Goal: Information Seeking & Learning: Find specific page/section

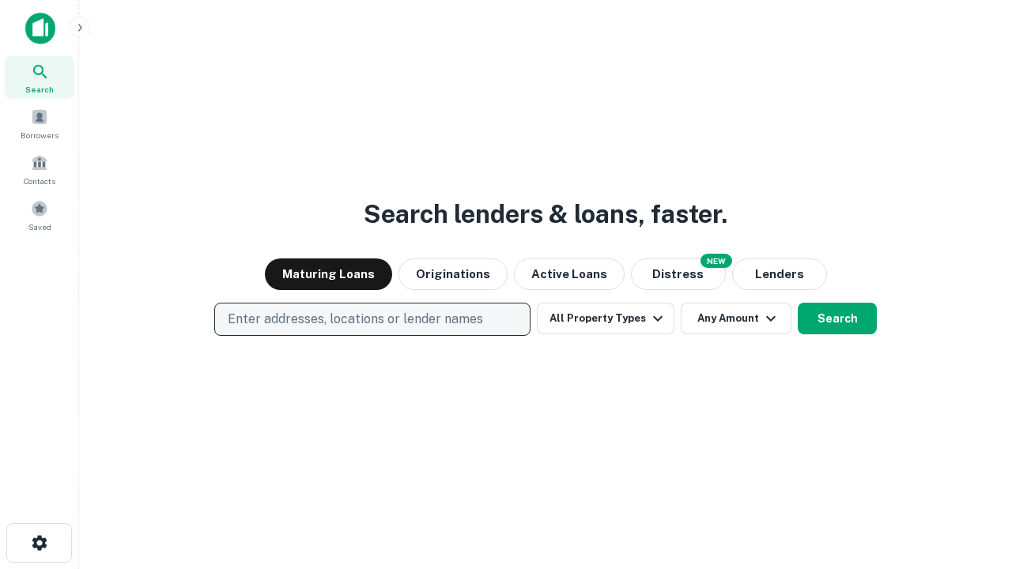
click at [372, 320] on p "Enter addresses, locations or lender names" at bounding box center [355, 319] width 255 height 19
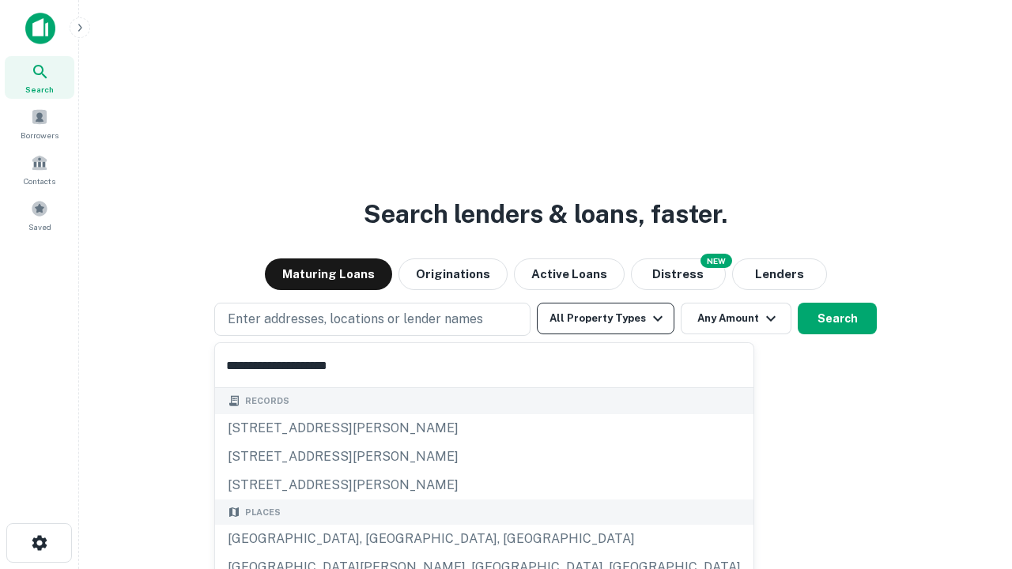
click at [378, 539] on div "[GEOGRAPHIC_DATA], [GEOGRAPHIC_DATA], [GEOGRAPHIC_DATA]" at bounding box center [484, 539] width 539 height 28
click at [606, 319] on button "All Property Types" at bounding box center [606, 319] width 138 height 32
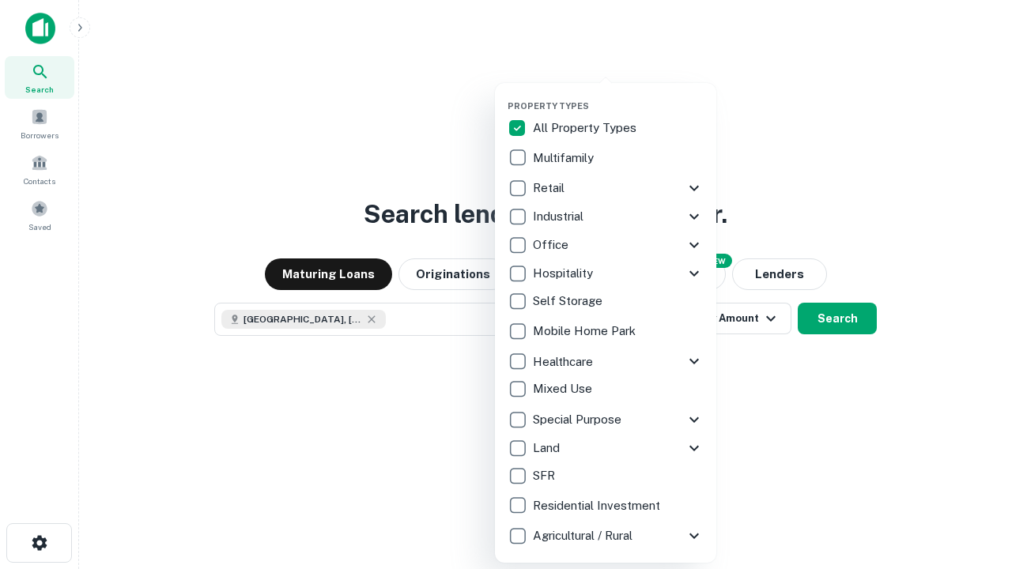
click at [619, 96] on button "button" at bounding box center [618, 96] width 221 height 1
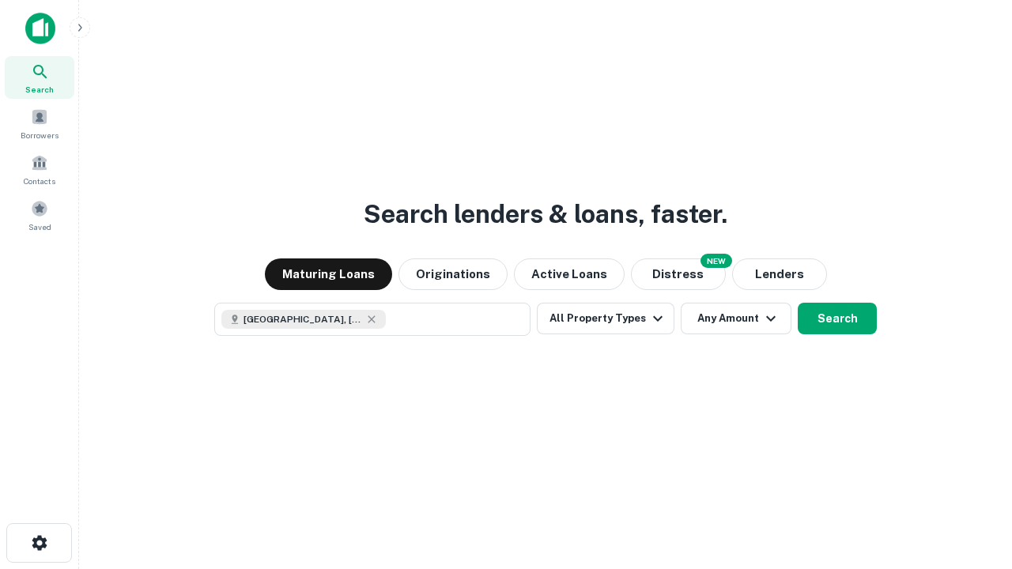
scroll to position [25, 0]
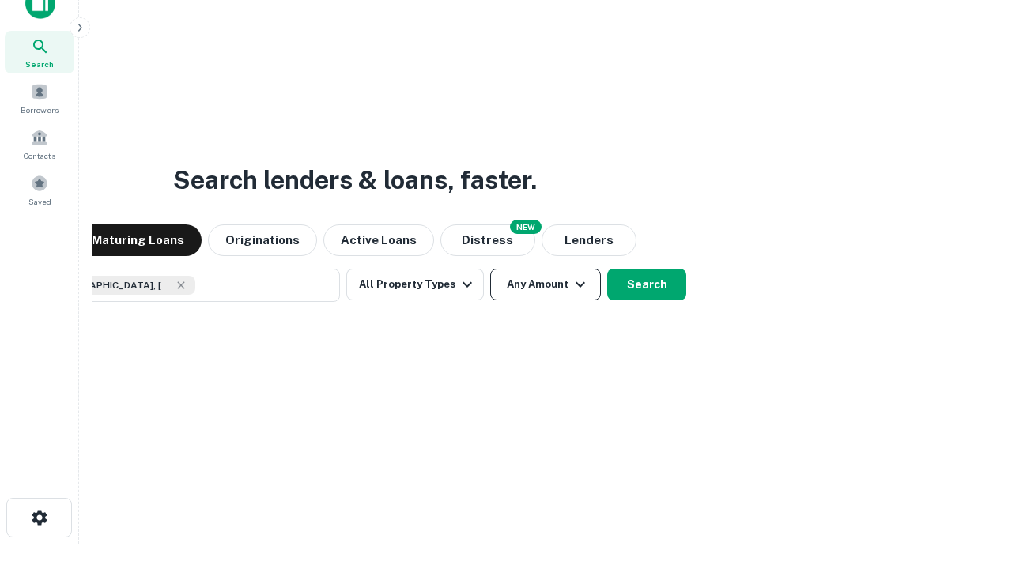
click at [490, 269] on button "Any Amount" at bounding box center [545, 285] width 111 height 32
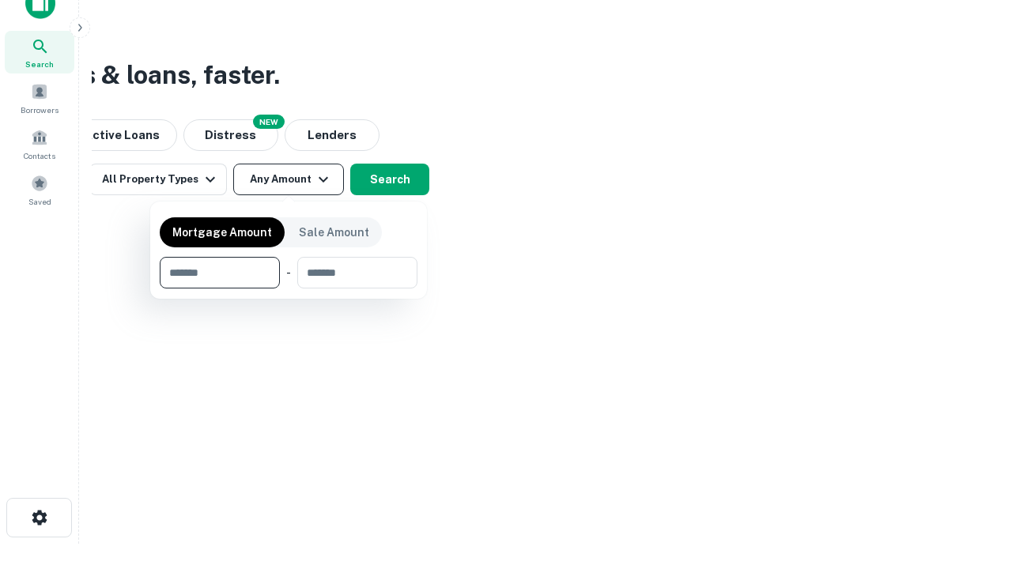
type input "*******"
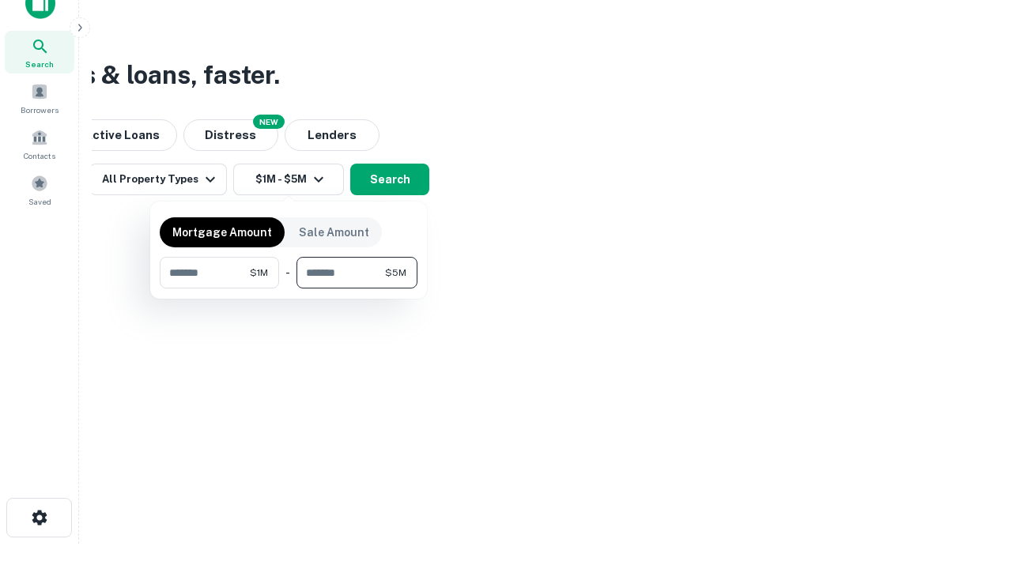
type input "*******"
click at [289, 289] on button "button" at bounding box center [289, 289] width 258 height 1
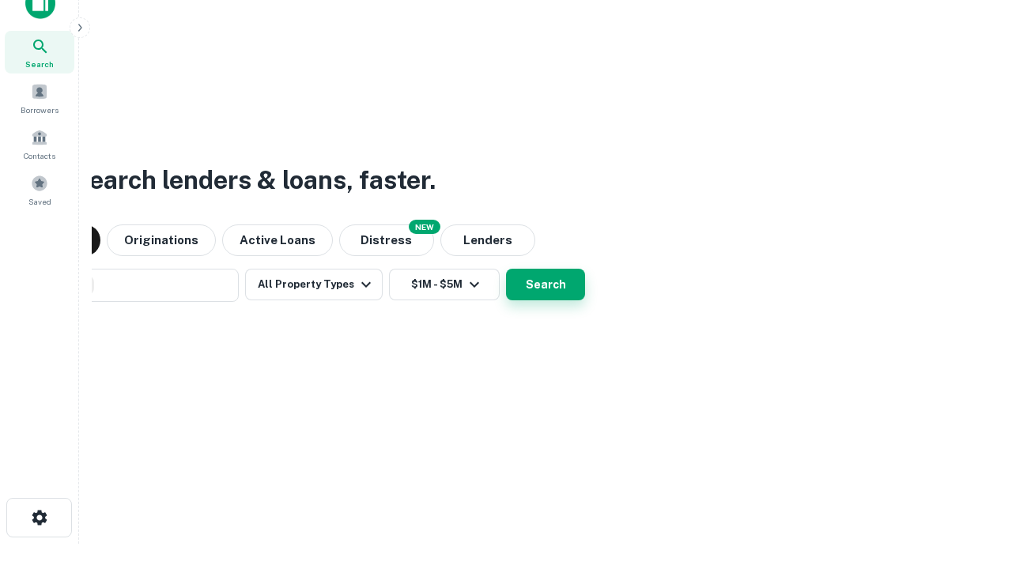
click at [506, 269] on button "Search" at bounding box center [545, 285] width 79 height 32
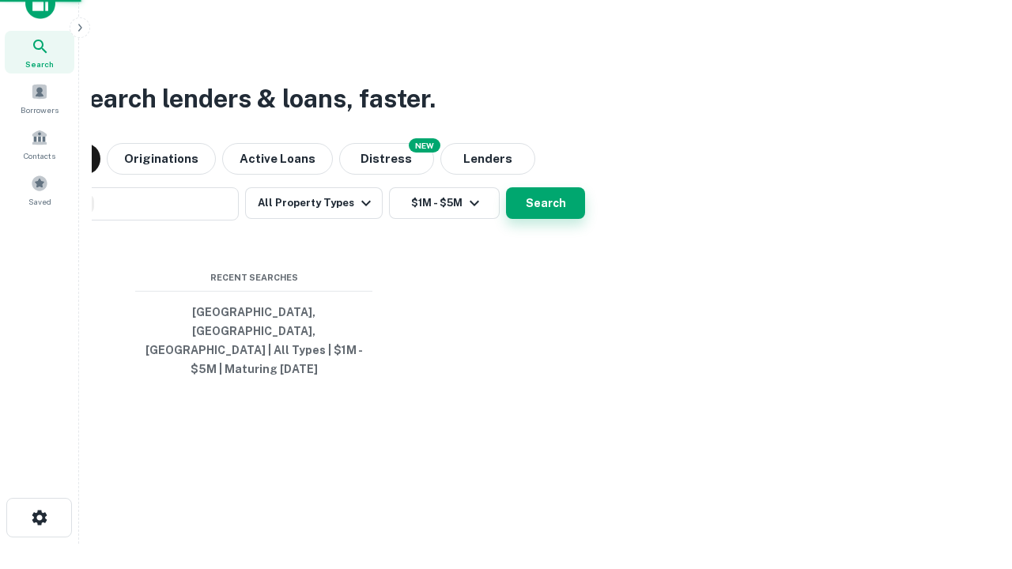
scroll to position [51, 448]
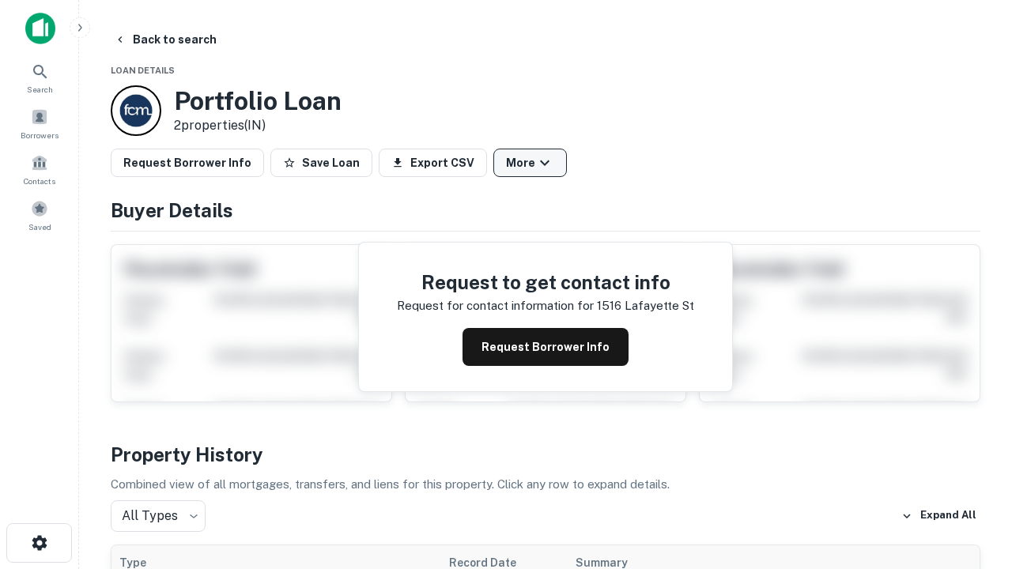
click at [530, 163] on button "More" at bounding box center [531, 163] width 74 height 28
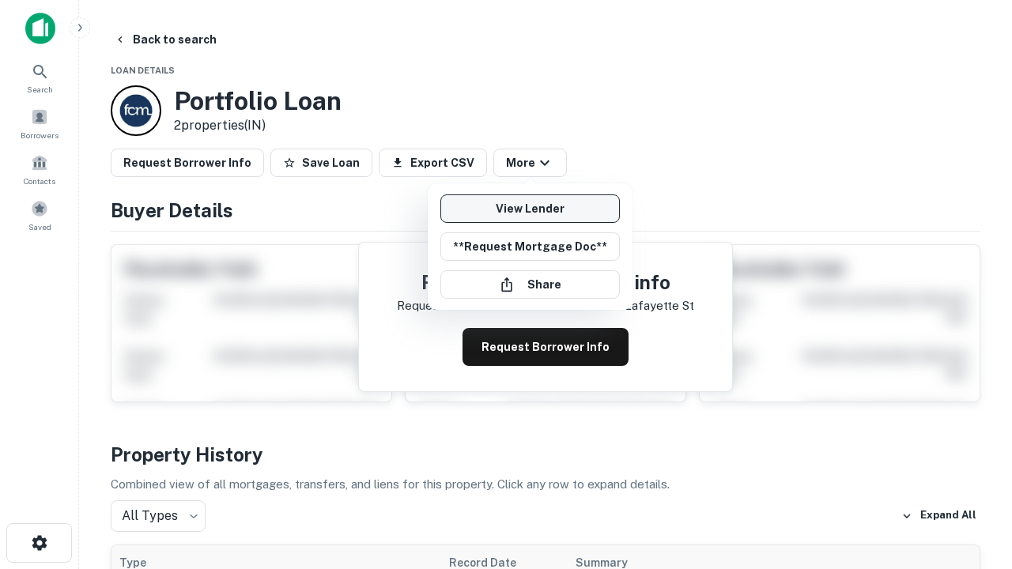
click at [530, 209] on link "View Lender" at bounding box center [531, 209] width 180 height 28
